Goal: Transaction & Acquisition: Purchase product/service

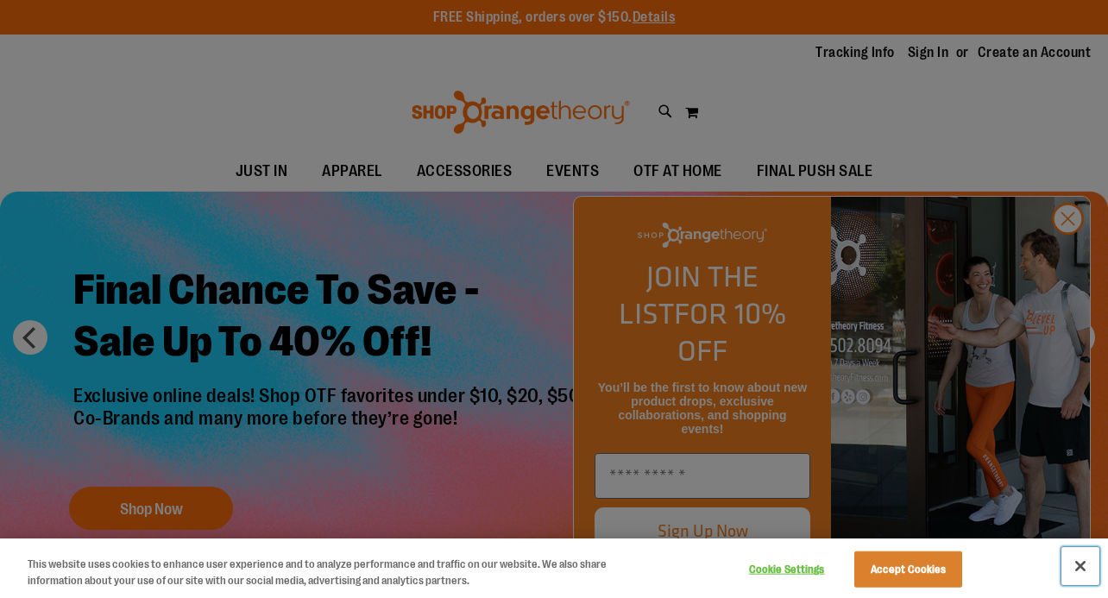
click at [1084, 554] on button "Close" at bounding box center [1080, 566] width 38 height 38
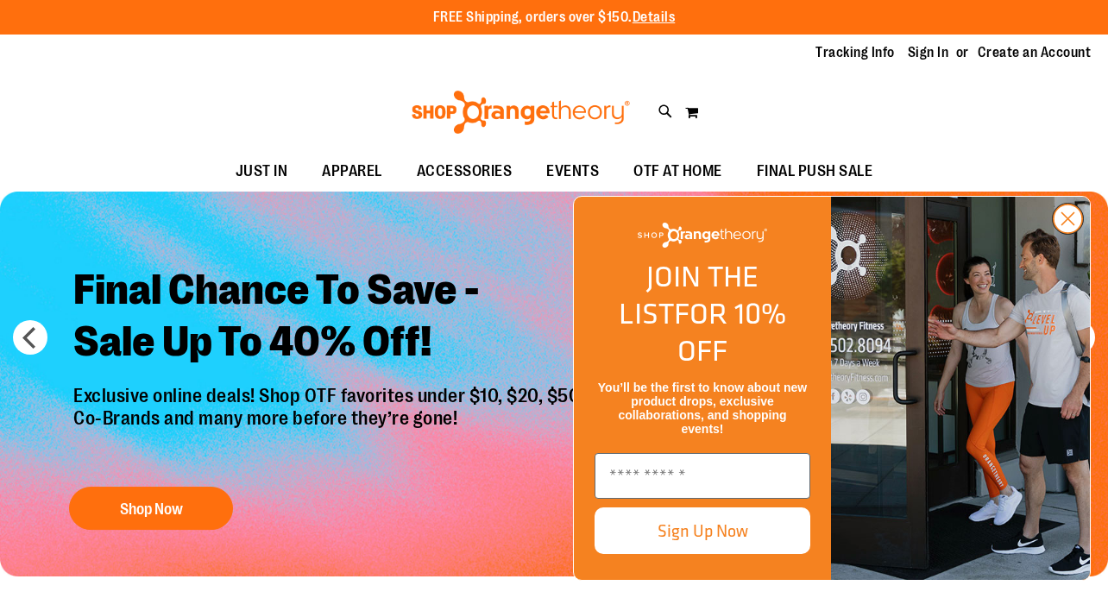
click at [1069, 233] on circle "Close dialog" at bounding box center [1067, 218] width 28 height 28
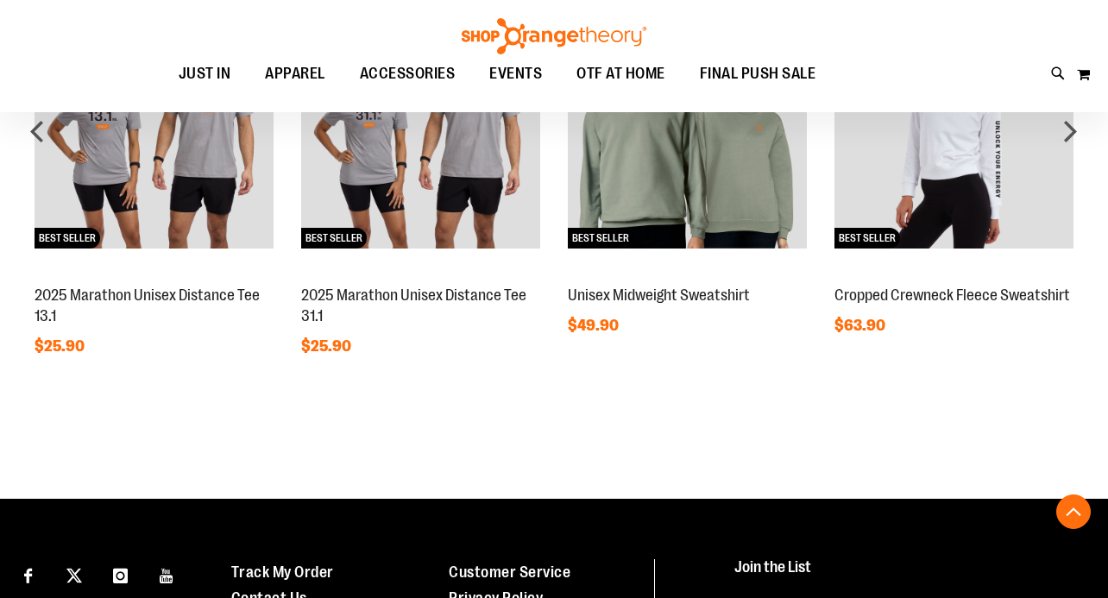
scroll to position [1672, 0]
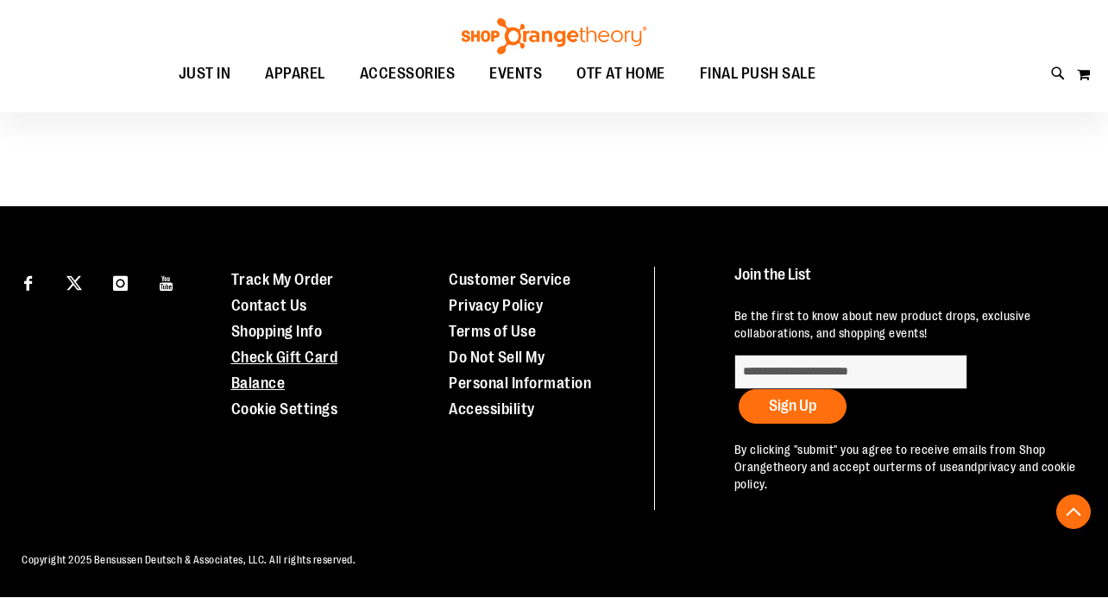
click at [307, 355] on link "Check Gift Card Balance" at bounding box center [284, 369] width 107 height 43
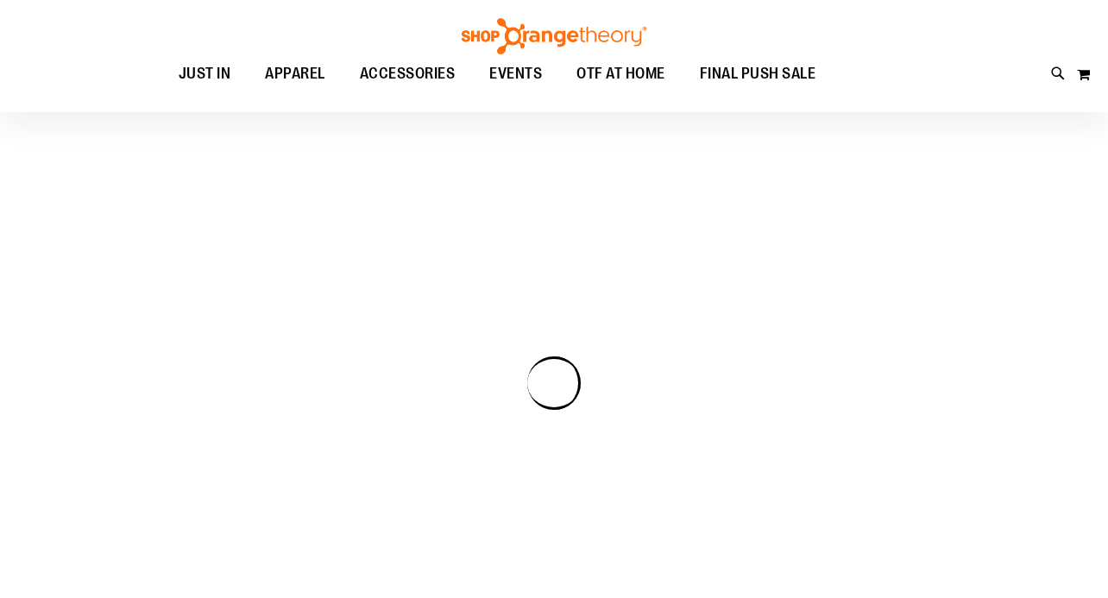
scroll to position [1482, 0]
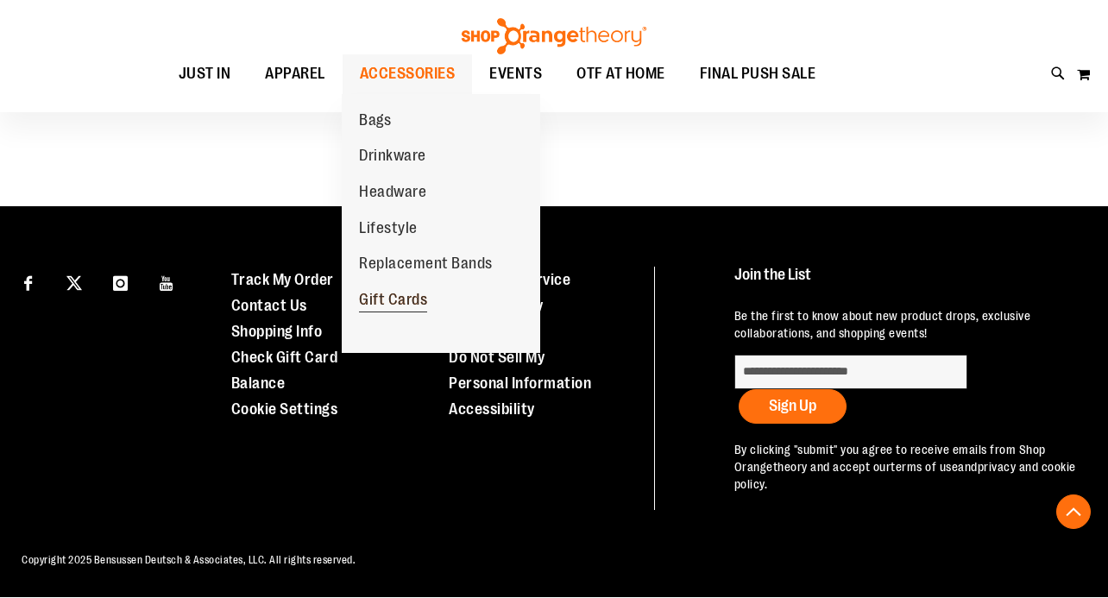
click at [398, 298] on span "Gift Cards" at bounding box center [393, 302] width 68 height 22
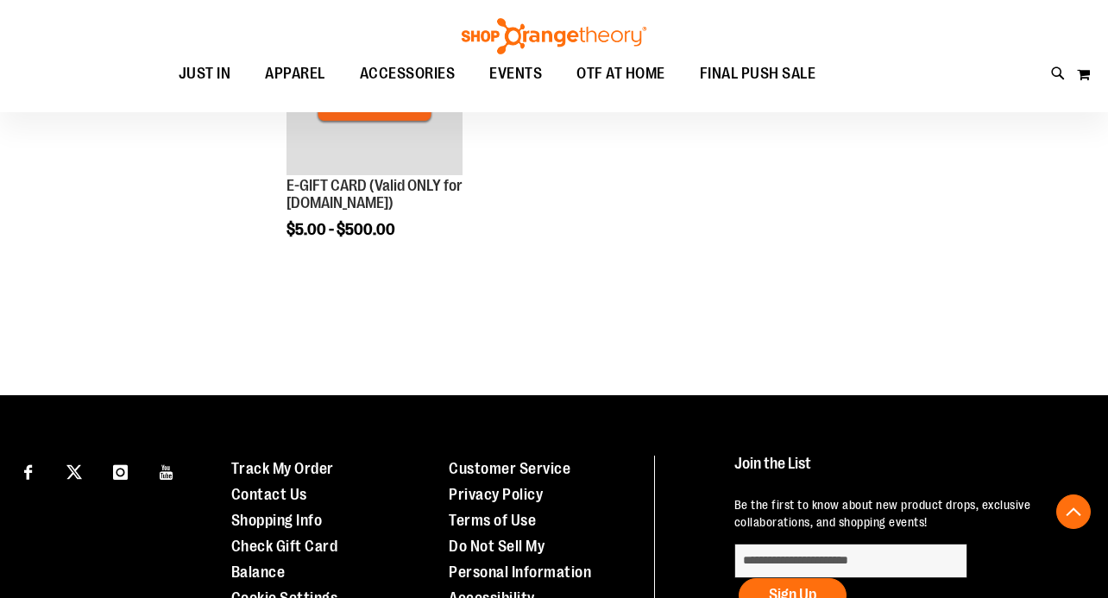
scroll to position [355, 0]
